Goal: Navigation & Orientation: Find specific page/section

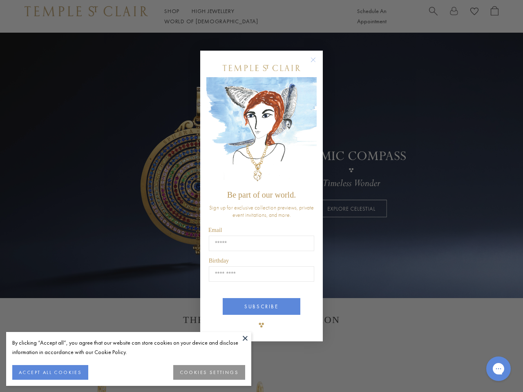
click at [261, 196] on span "Be part of our world." at bounding box center [261, 194] width 69 height 9
click at [245, 338] on button at bounding box center [245, 338] width 12 height 12
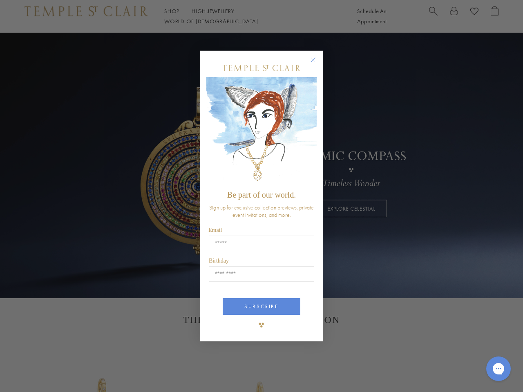
click at [50, 372] on div "Close dialog Be part of our world. Sign up for exclusive collection previews, p…" at bounding box center [261, 196] width 523 height 392
click at [210, 372] on div "Close dialog Be part of our world. Sign up for exclusive collection previews, p…" at bounding box center [261, 196] width 523 height 392
click at [317, 63] on icon "Close dialog" at bounding box center [313, 60] width 10 height 10
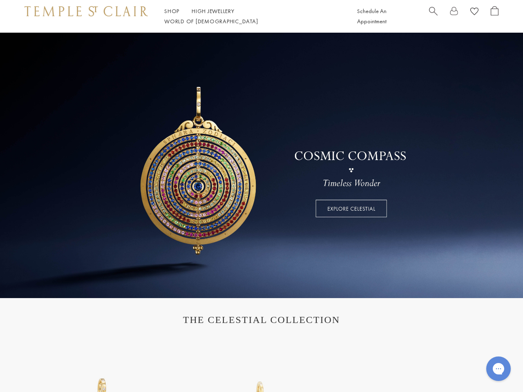
click at [261, 329] on button "SUBSCRIBE" at bounding box center [261, 337] width 78 height 17
click at [498, 369] on icon "Gorgias live chat" at bounding box center [498, 369] width 8 height 8
